Goal: Navigation & Orientation: Find specific page/section

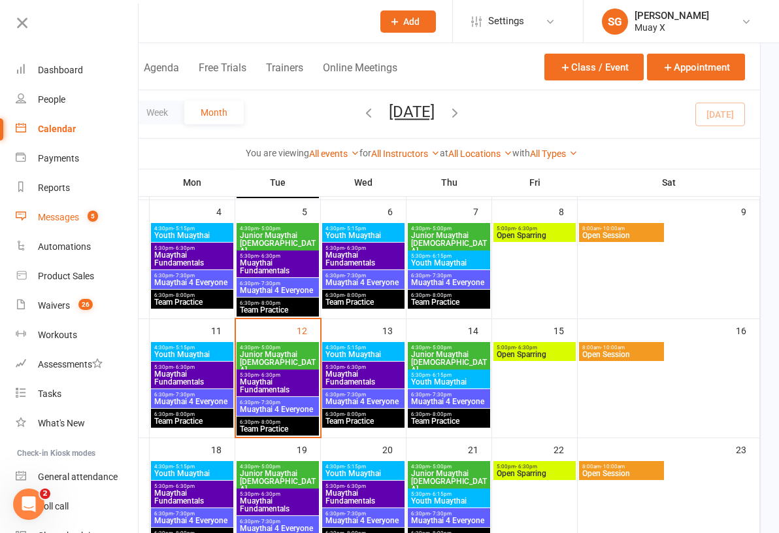
click at [63, 220] on div "Messages" at bounding box center [58, 217] width 41 height 10
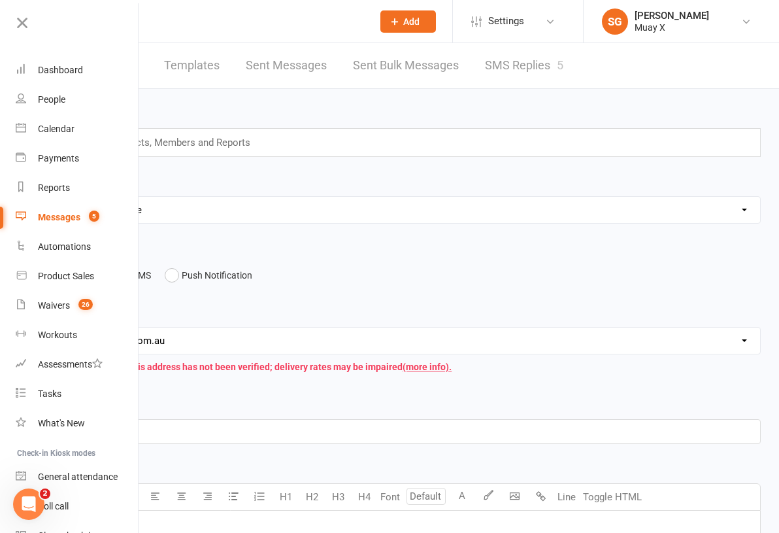
click at [563, 71] on link "SMS Replies 5" at bounding box center [524, 65] width 78 height 45
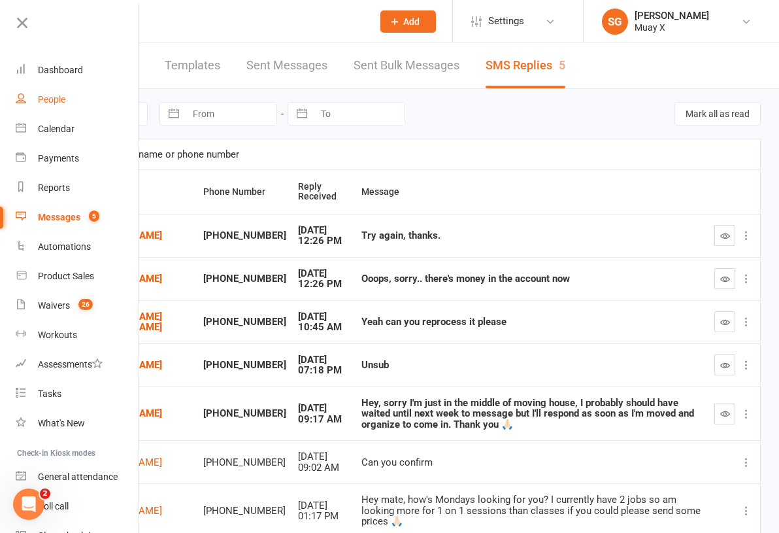
click at [57, 99] on div "People" at bounding box center [51, 99] width 27 height 10
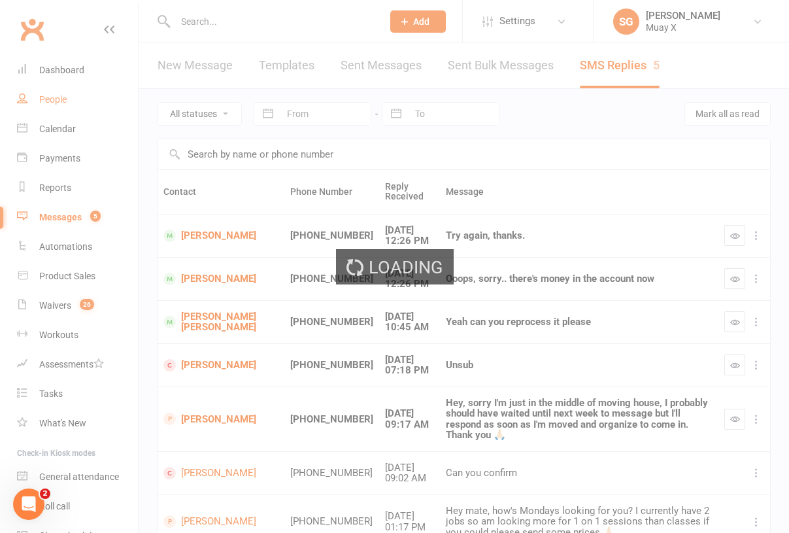
select select "100"
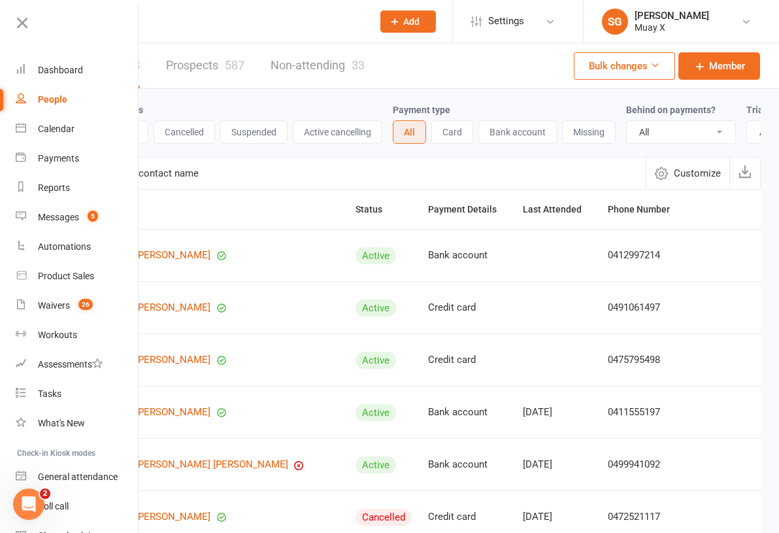
click at [244, 62] on link "Prospects 587" at bounding box center [205, 65] width 78 height 45
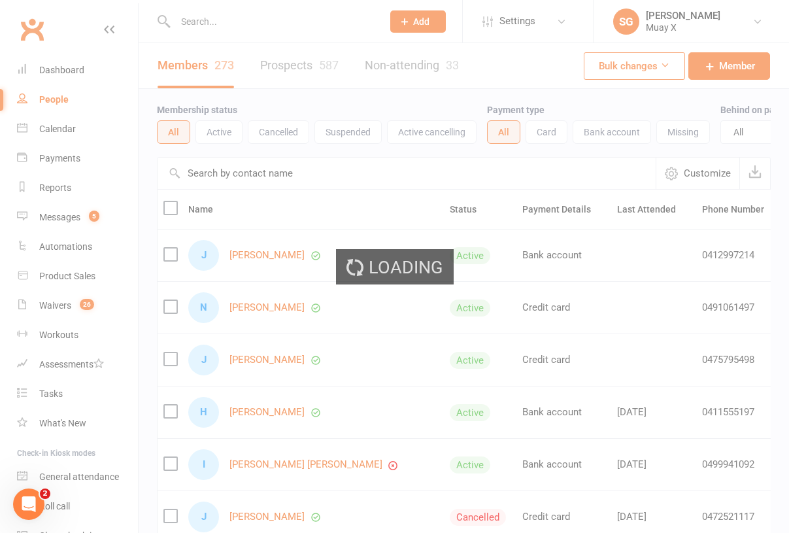
select select "100"
